Goal: Task Accomplishment & Management: Use online tool/utility

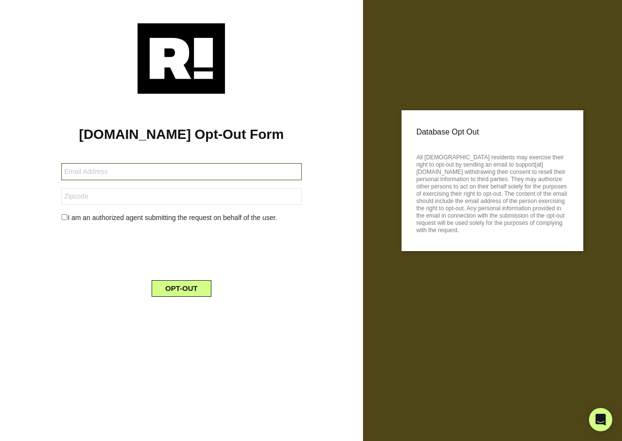
type input "[EMAIL_ADDRESS][DOMAIN_NAME]"
type input "85021"
type input "petervb00@gmail.com"
type input "44130"
